Goal: Contribute content

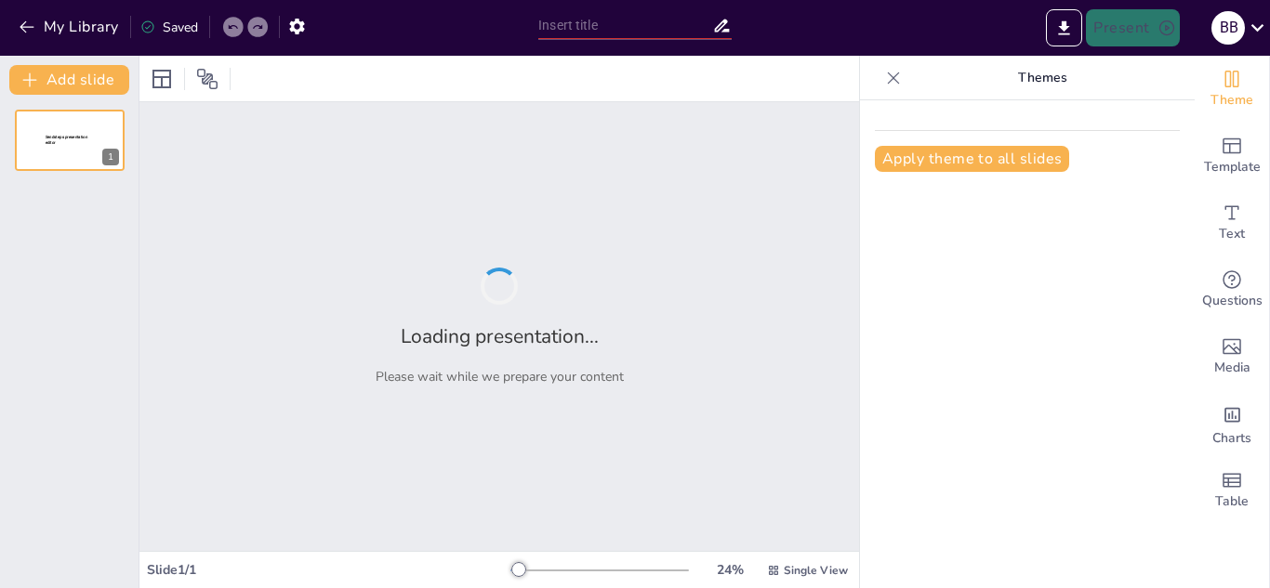
type input "Роль семьи в формировании личности: Взгляд через призму теории [PERSON_NAME]"
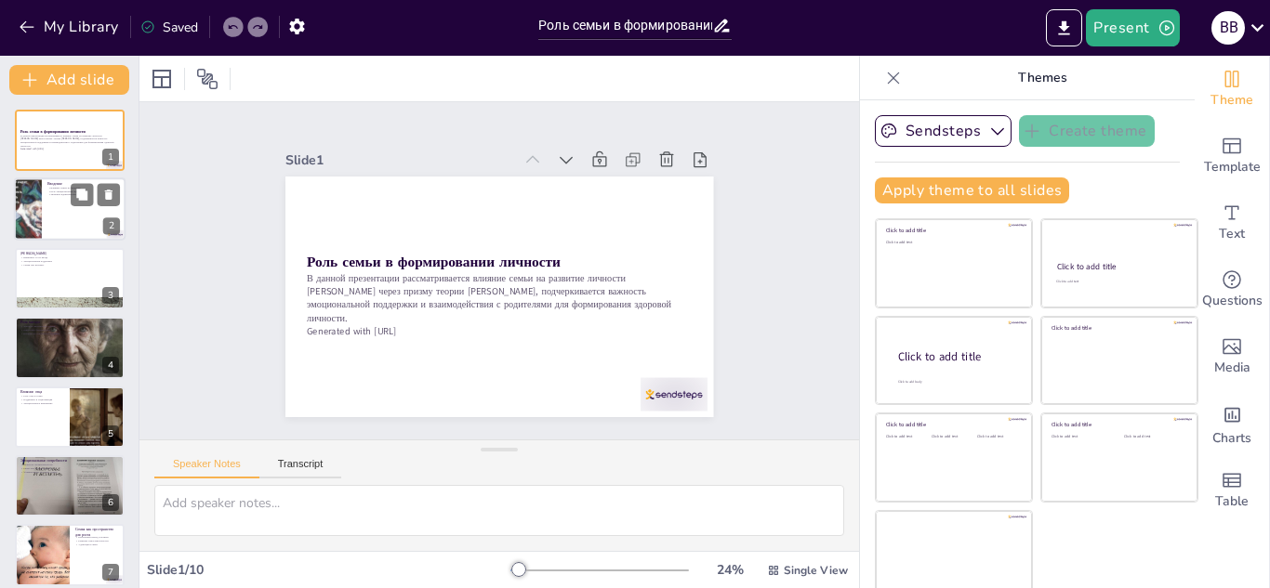
click at [36, 199] on div at bounding box center [28, 209] width 100 height 63
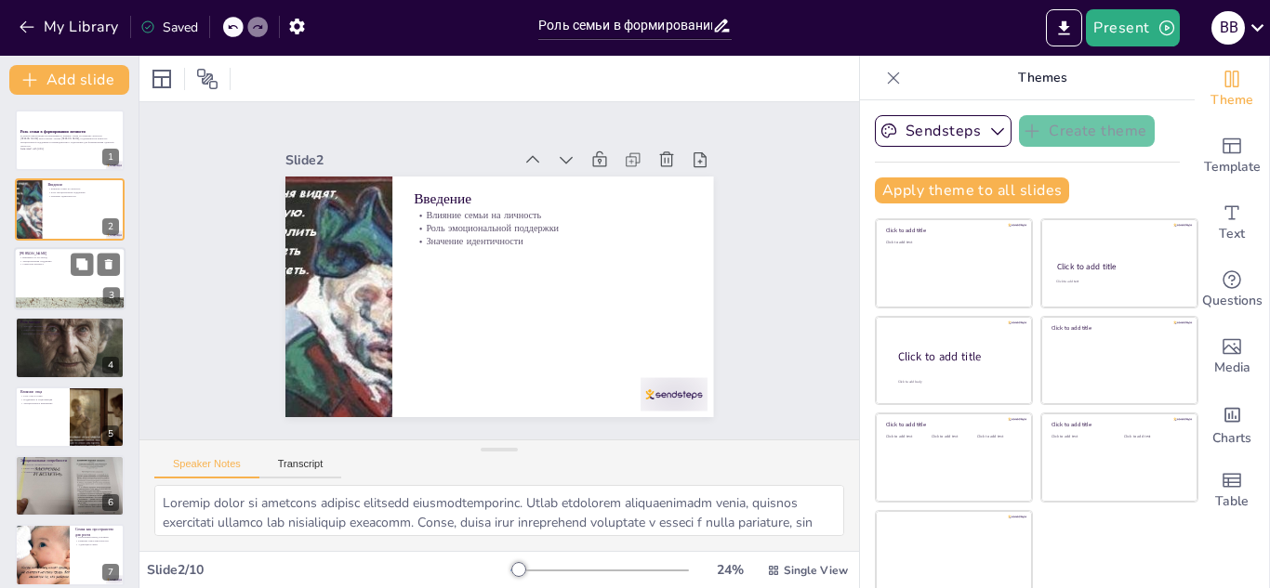
click at [52, 266] on p "Семья как контекст" at bounding box center [70, 264] width 100 height 4
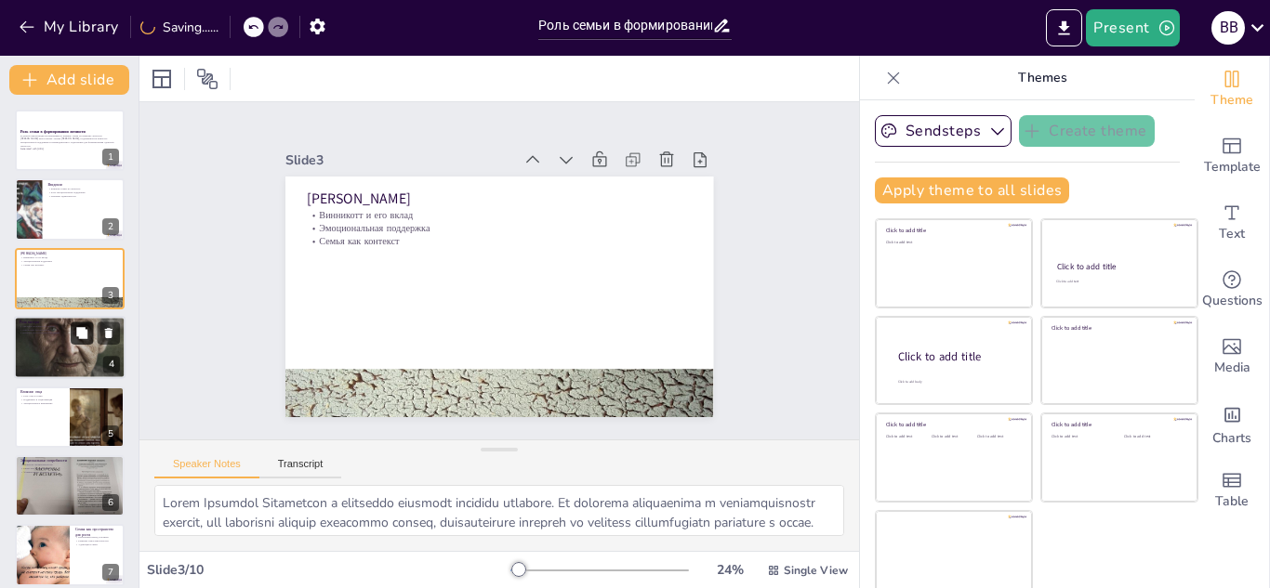
click at [73, 343] on button at bounding box center [82, 334] width 22 height 22
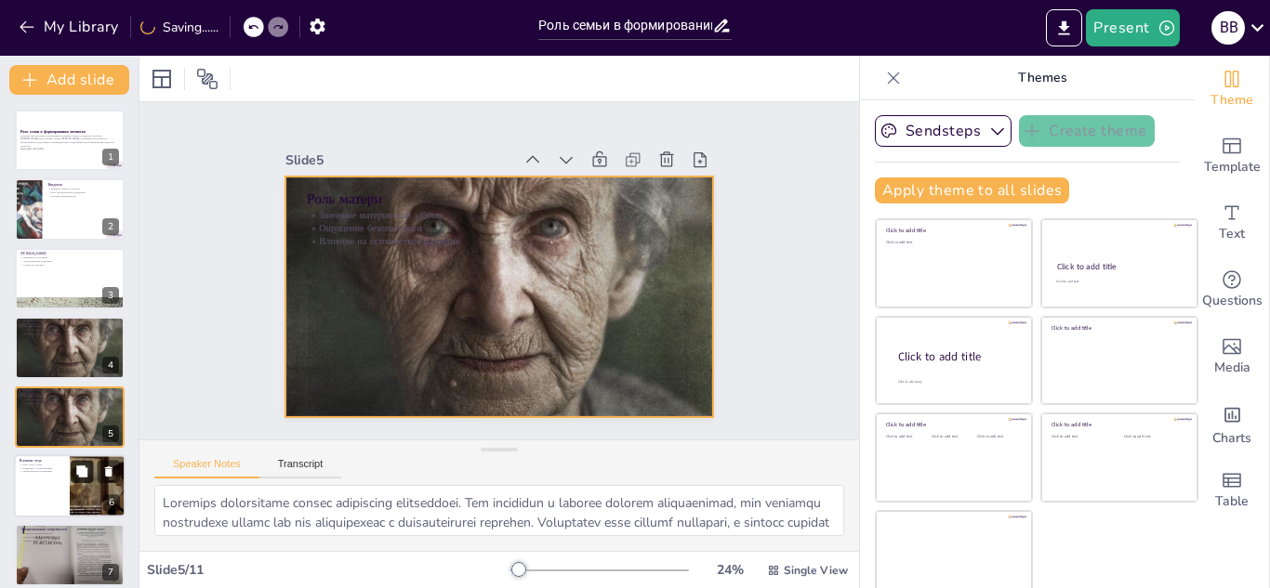
scroll to position [75, 0]
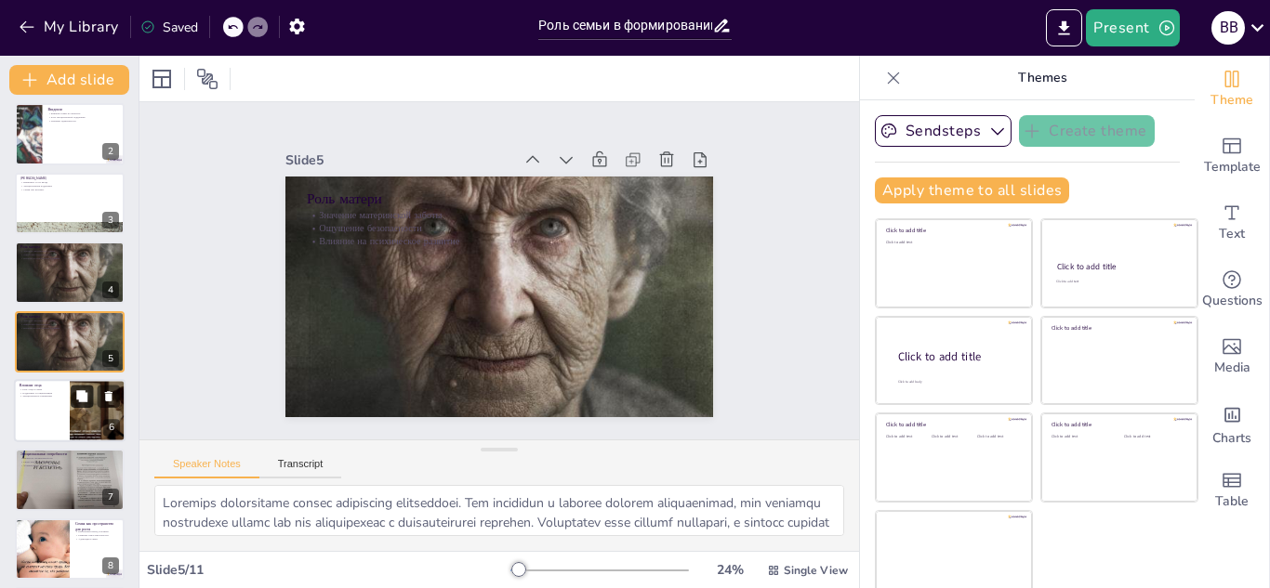
click at [75, 407] on button at bounding box center [82, 396] width 22 height 22
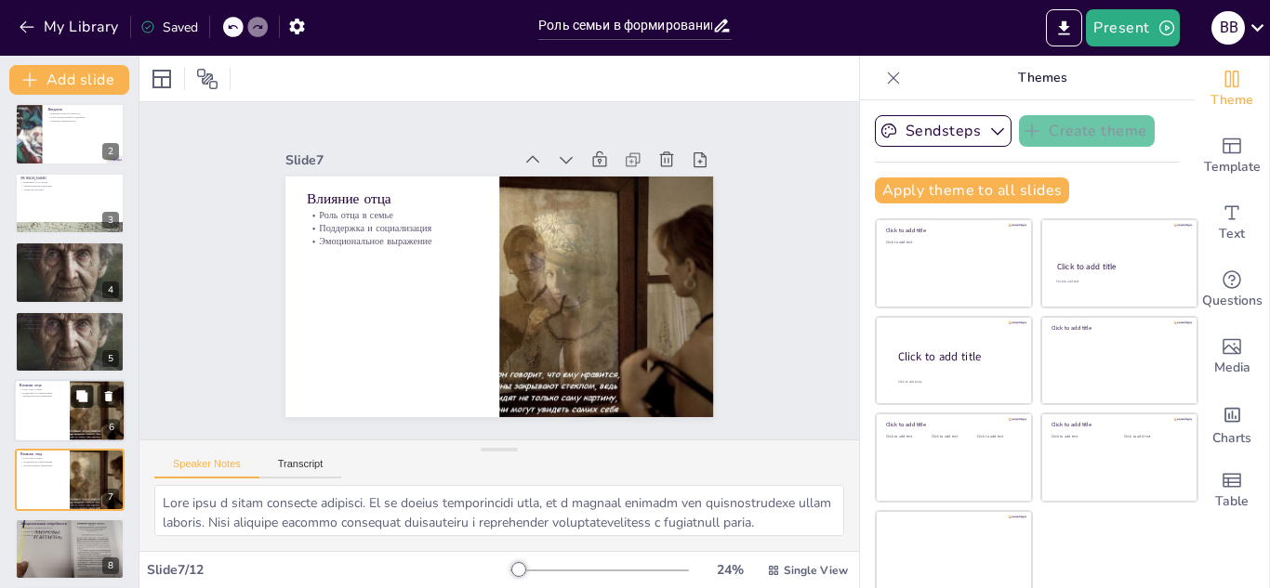
scroll to position [214, 0]
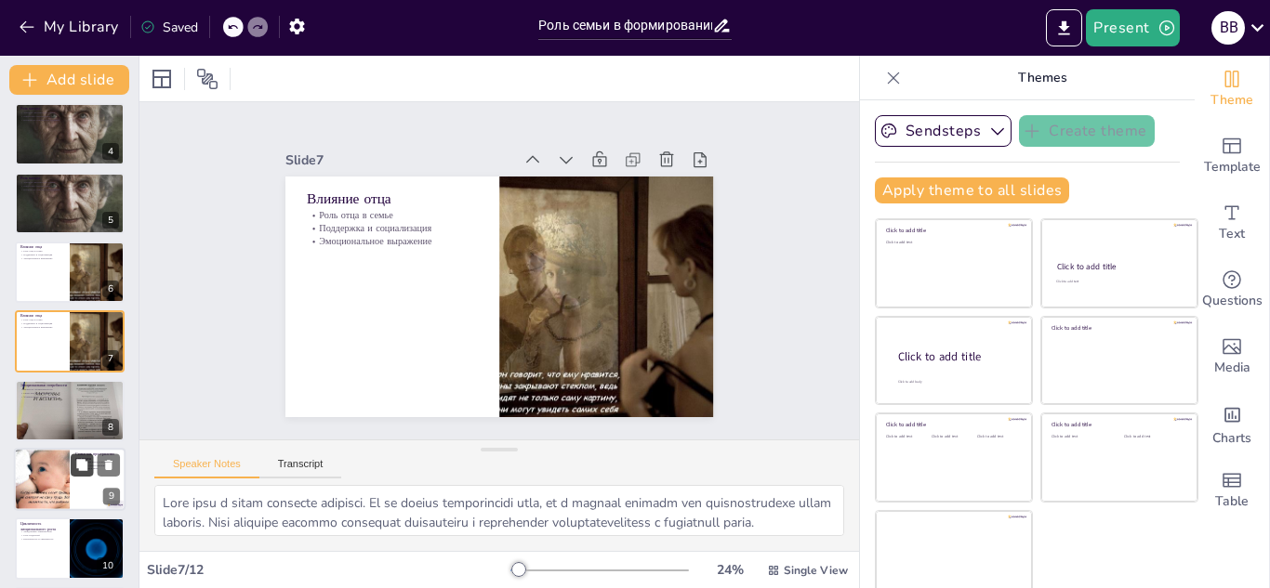
click at [92, 471] on button at bounding box center [82, 465] width 22 height 22
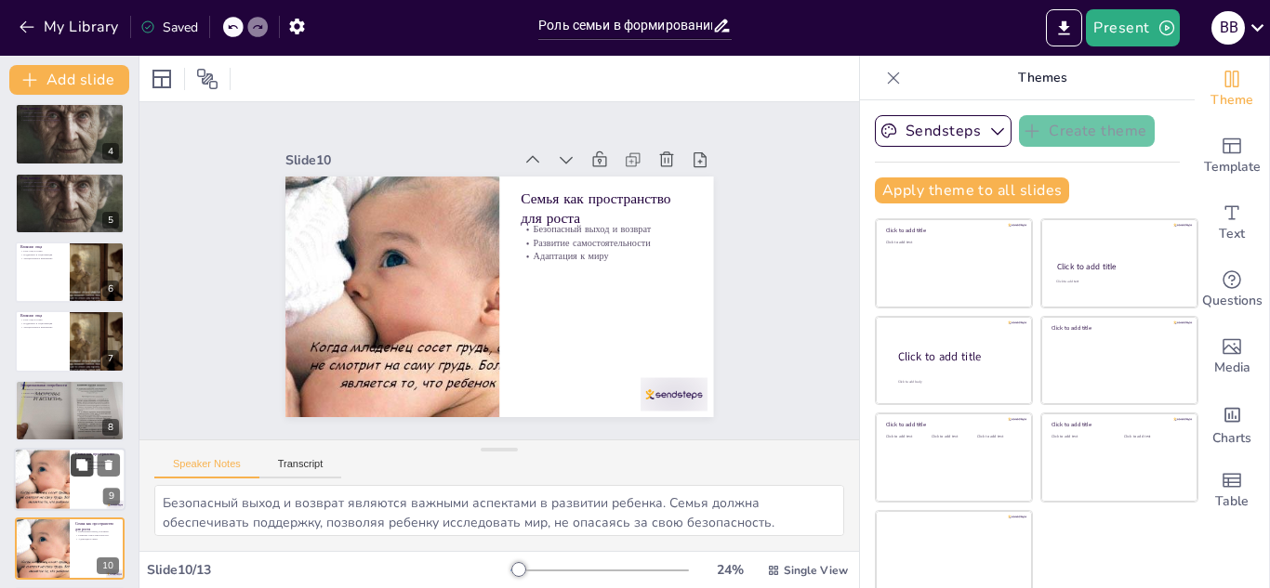
scroll to position [421, 0]
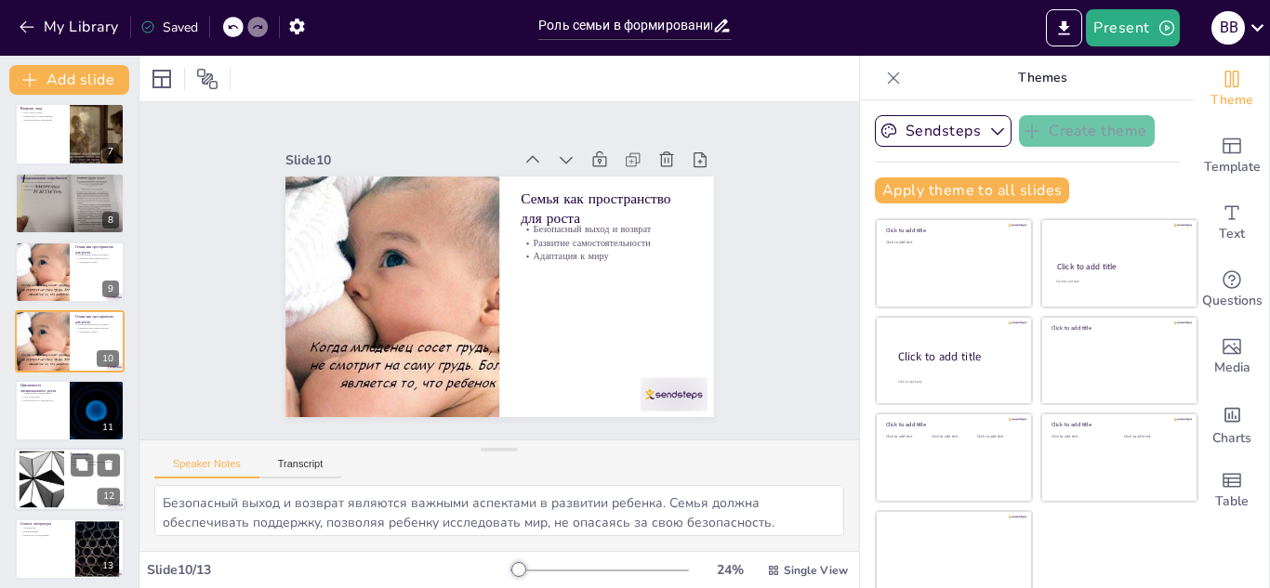
click at [65, 500] on div at bounding box center [70, 479] width 112 height 63
type textarea "Loremips dolor s ametcons adipisc elitseddoe temporincid. Utl etdolore magnaali…"
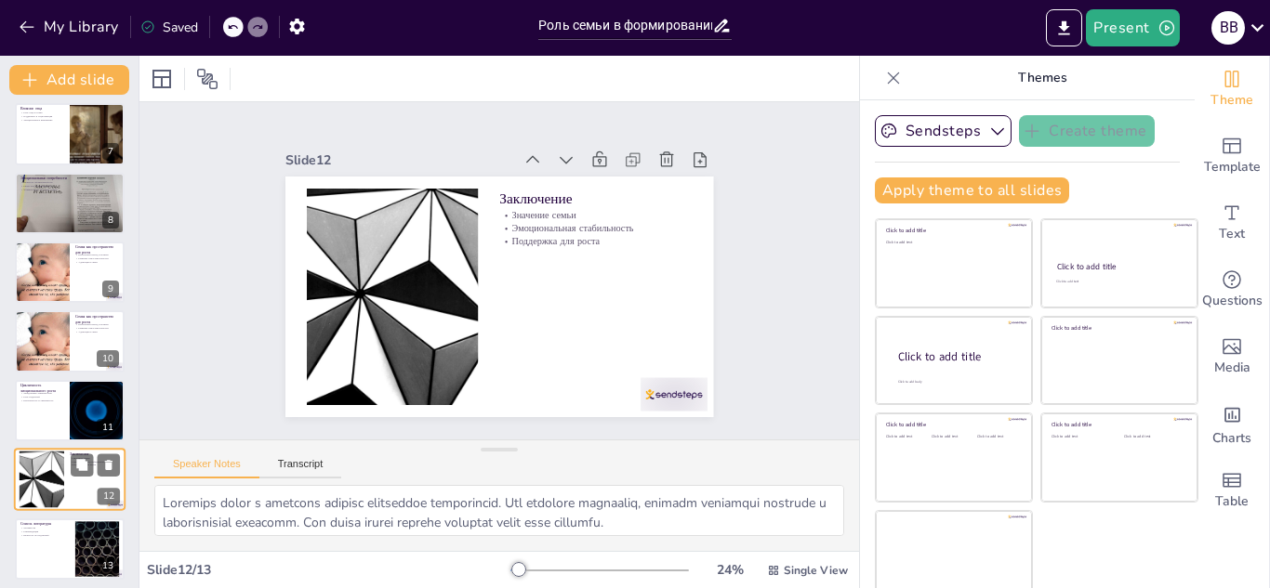
scroll to position [428, 0]
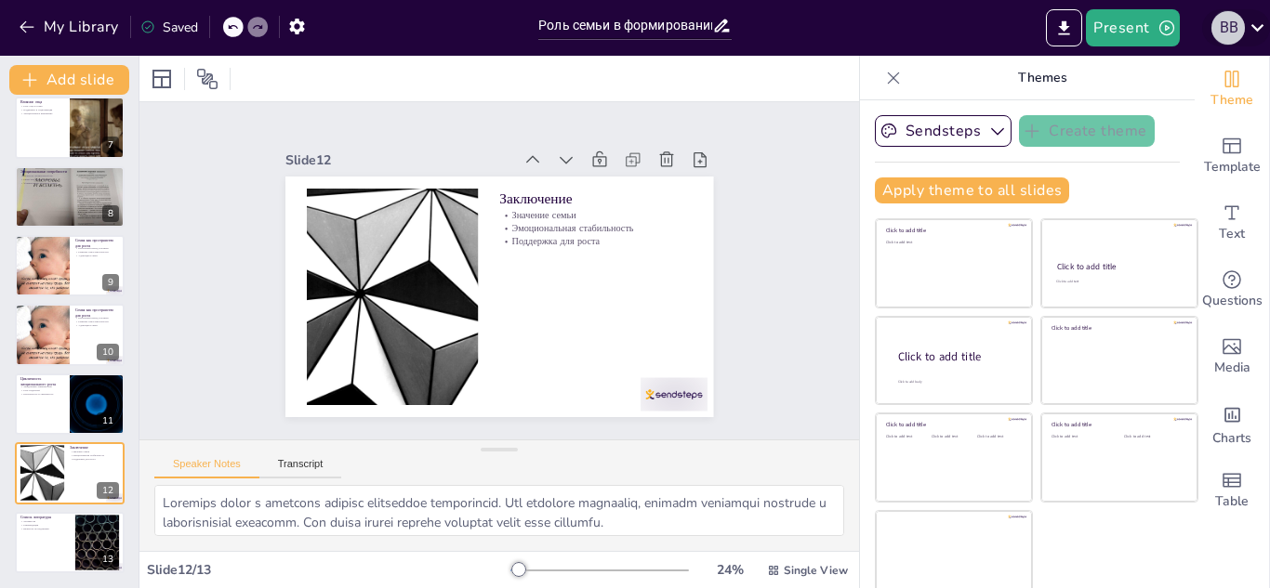
click at [1239, 33] on div "в в" at bounding box center [1227, 27] width 33 height 33
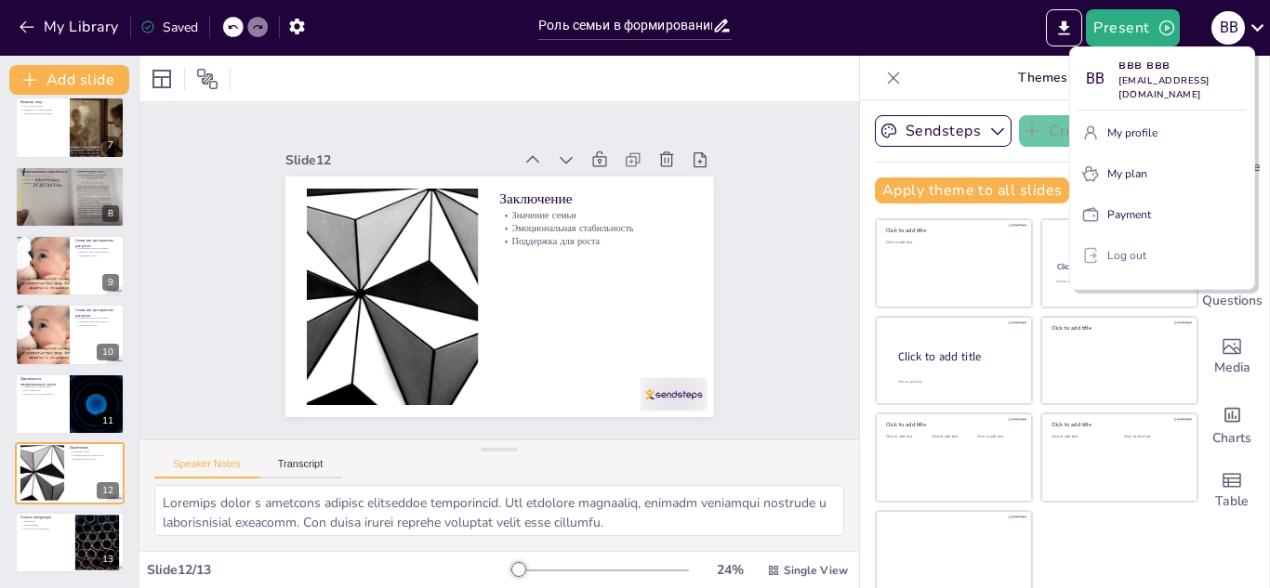
click at [1126, 247] on p "Log out" at bounding box center [1126, 255] width 39 height 17
